Goal: Find specific page/section: Find specific page/section

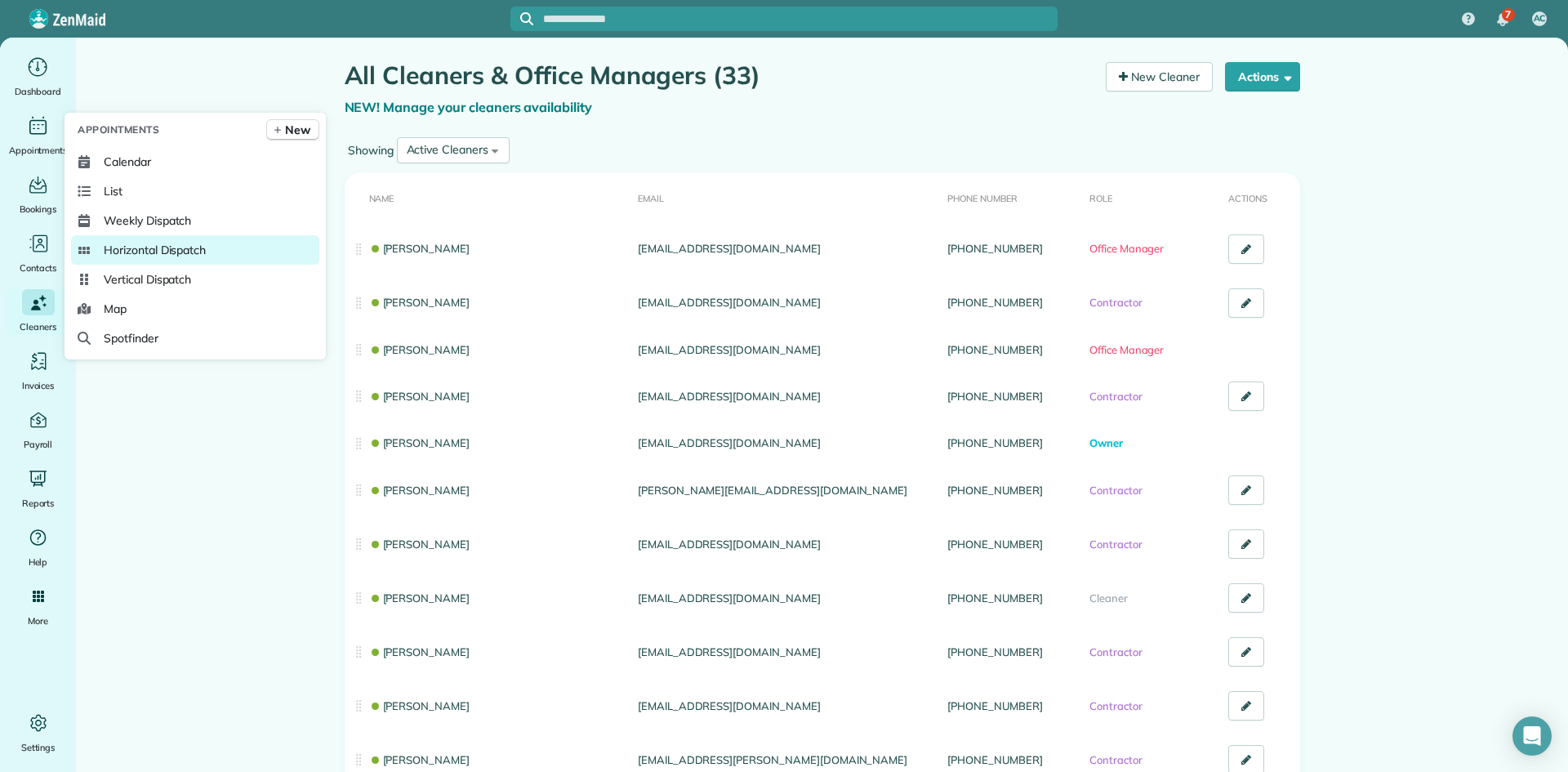
click at [153, 245] on span "Horizontal Dispatch" at bounding box center [155, 250] width 102 height 17
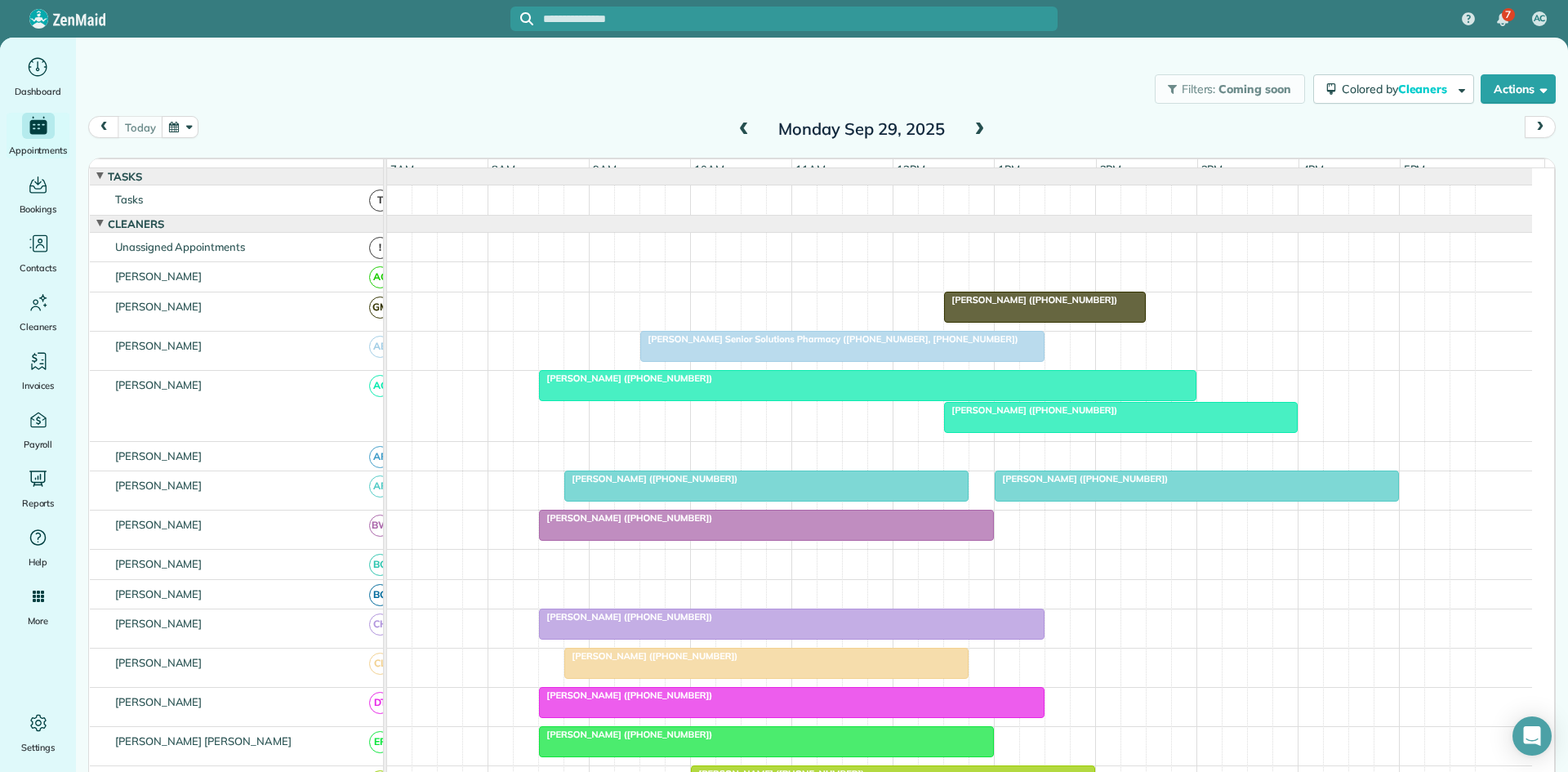
click at [970, 127] on span at bounding box center [978, 130] width 18 height 15
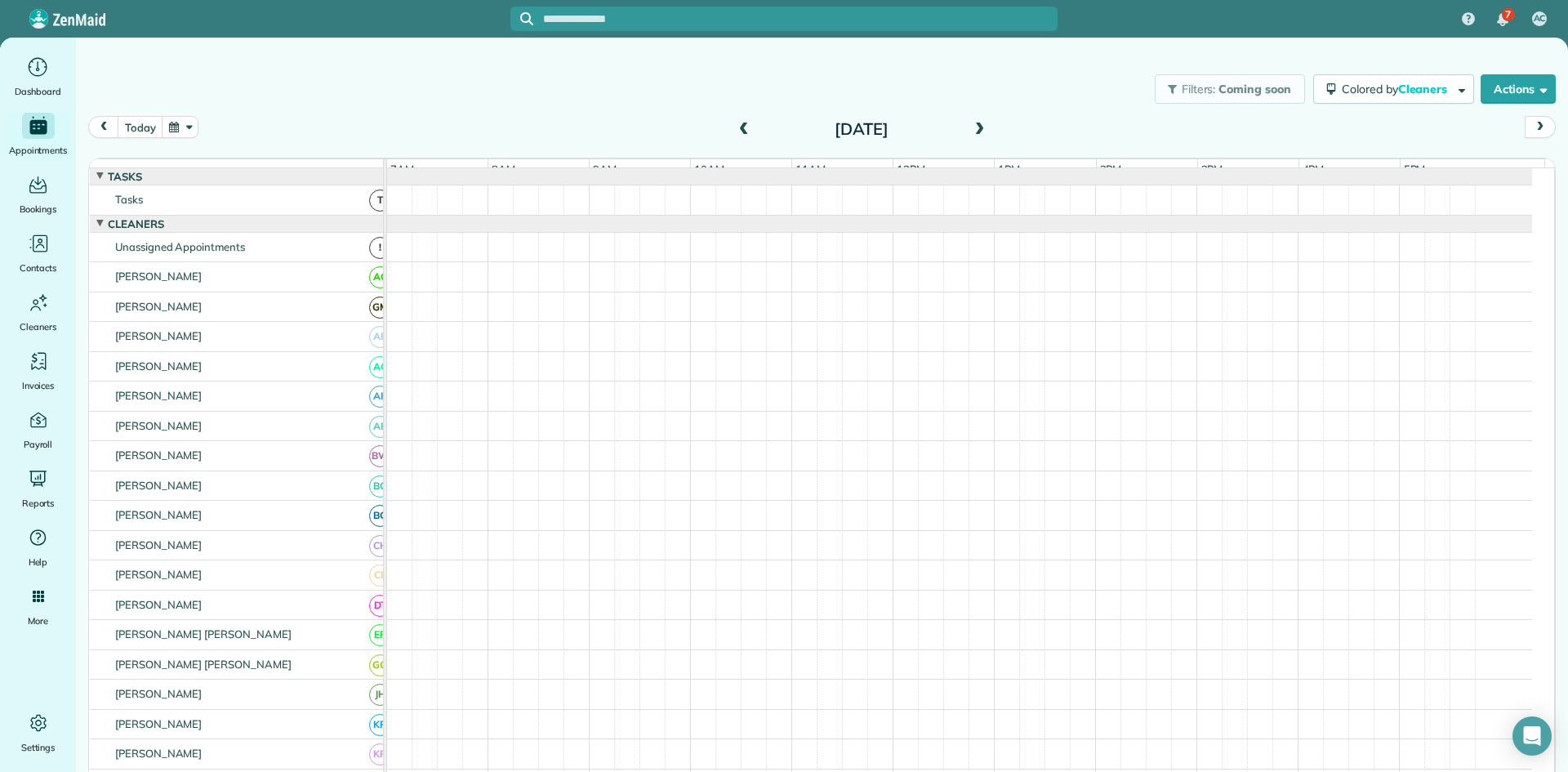
click at [970, 127] on span at bounding box center [978, 130] width 18 height 15
